Goal: Information Seeking & Learning: Check status

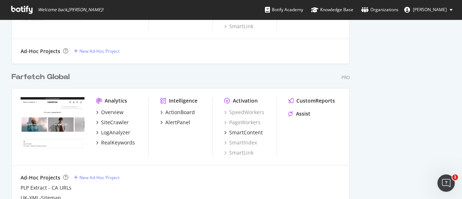
scroll to position [437, 0]
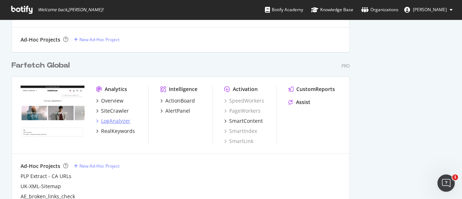
click at [115, 120] on div "LogAnalyzer" at bounding box center [115, 120] width 29 height 7
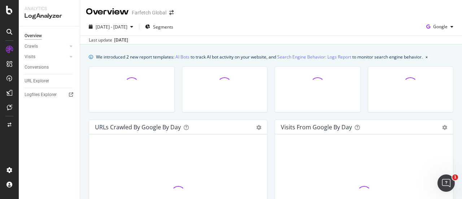
scroll to position [9, 0]
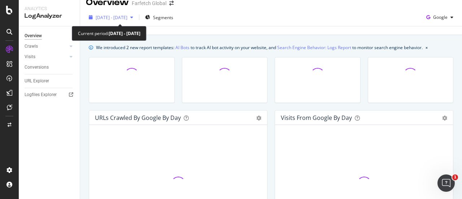
click at [127, 18] on span "[DATE] - [DATE]" at bounding box center [112, 17] width 32 height 6
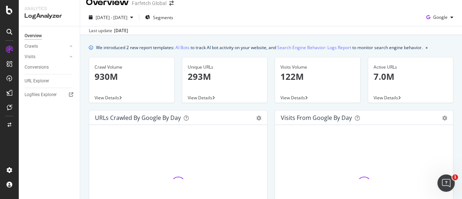
click at [265, 13] on div "[DATE] - [DATE] Segments Google" at bounding box center [271, 19] width 382 height 14
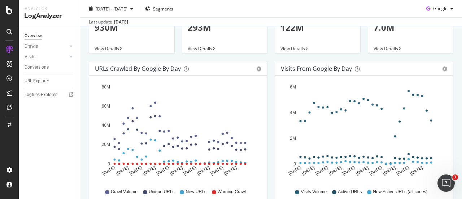
scroll to position [101, 0]
